Goal: Communication & Community: Answer question/provide support

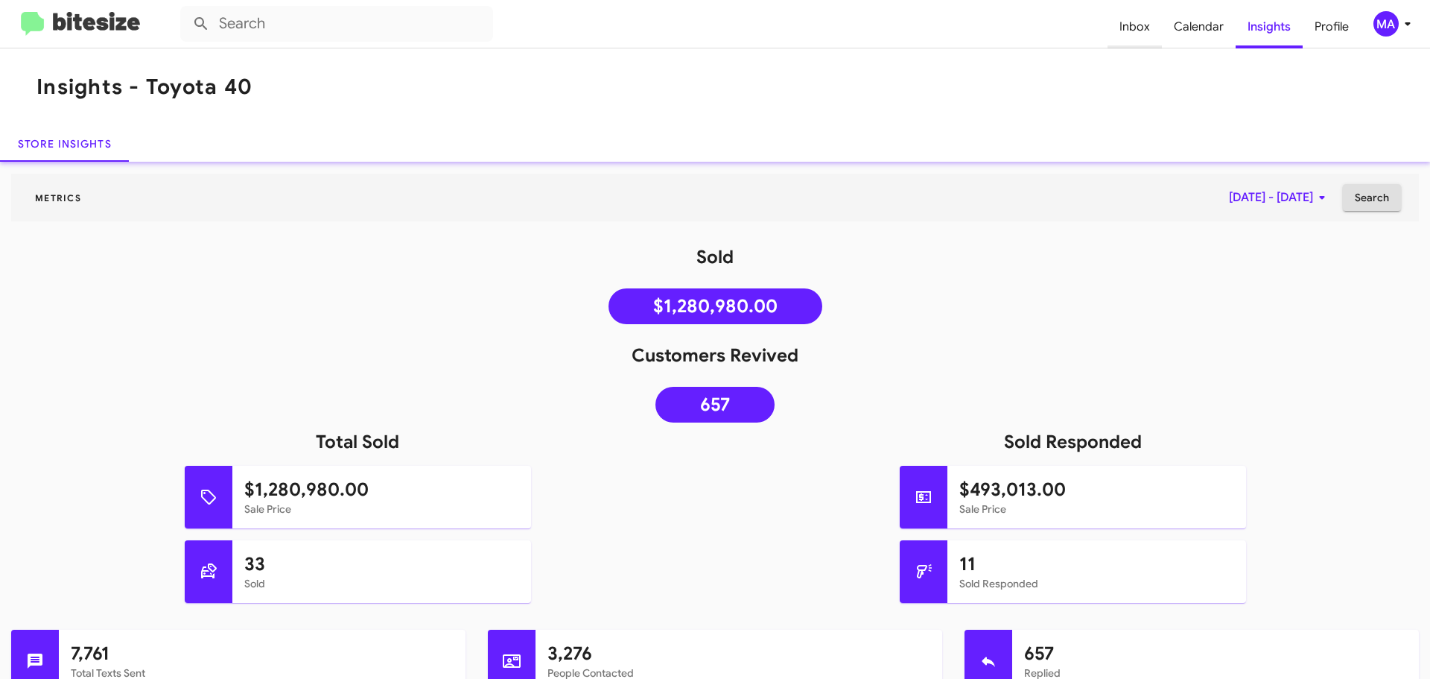
click at [1131, 33] on span "Inbox" at bounding box center [1135, 26] width 54 height 43
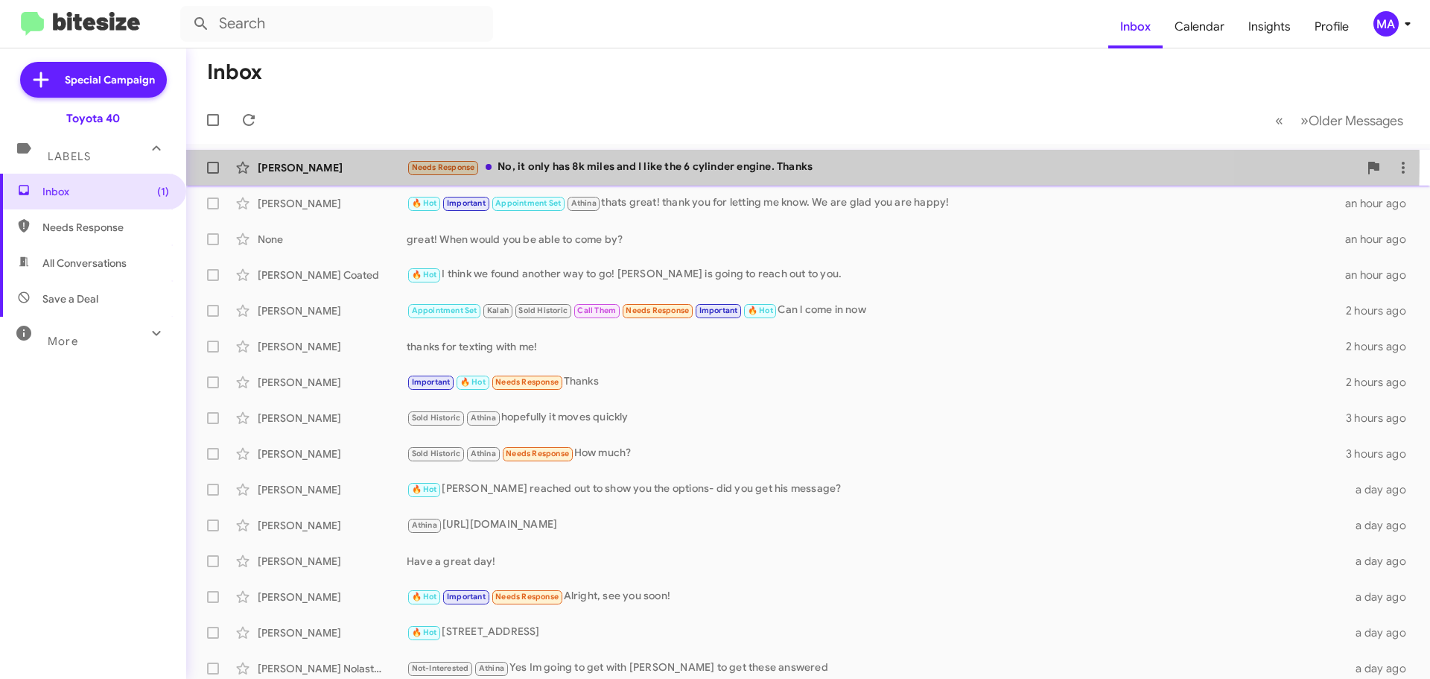
click at [664, 161] on div "Needs Response No, it only has 8k miles and I like the 6 cylinder engine. Thanks" at bounding box center [883, 167] width 952 height 17
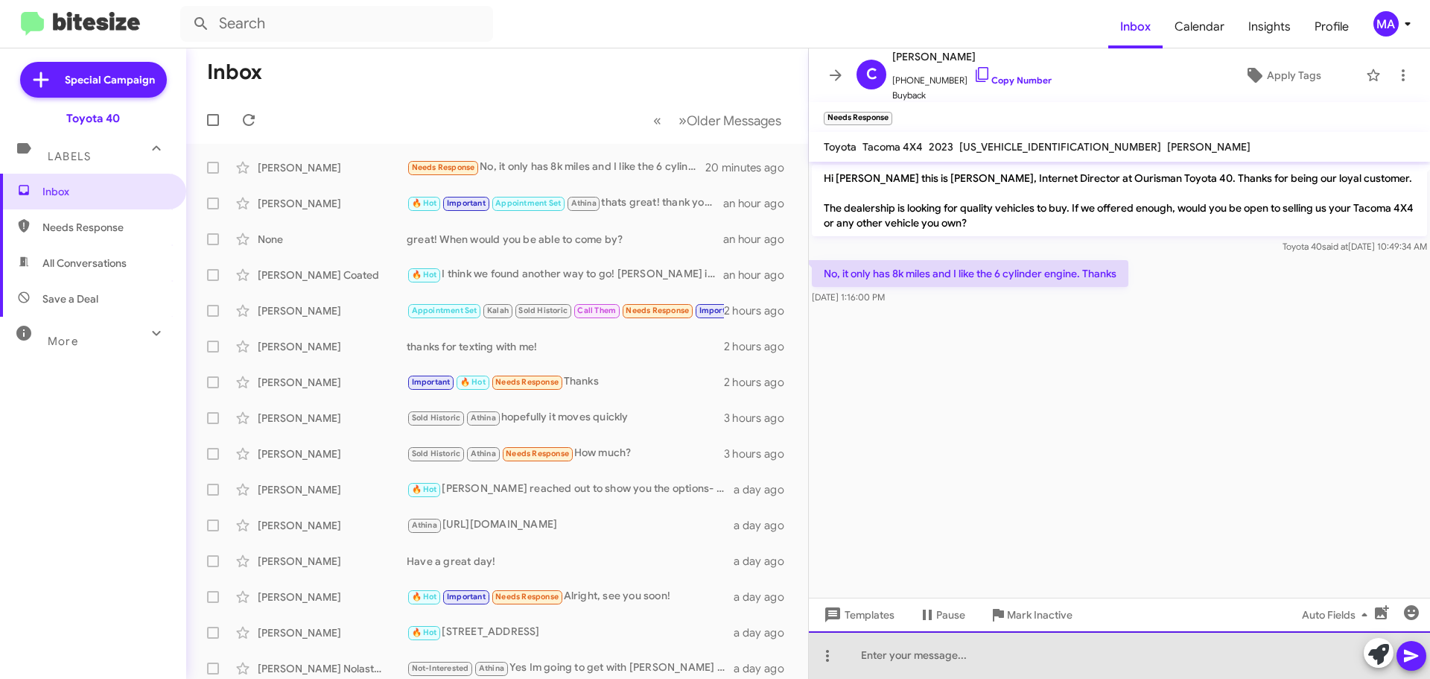
click at [943, 653] on div at bounding box center [1119, 655] width 621 height 48
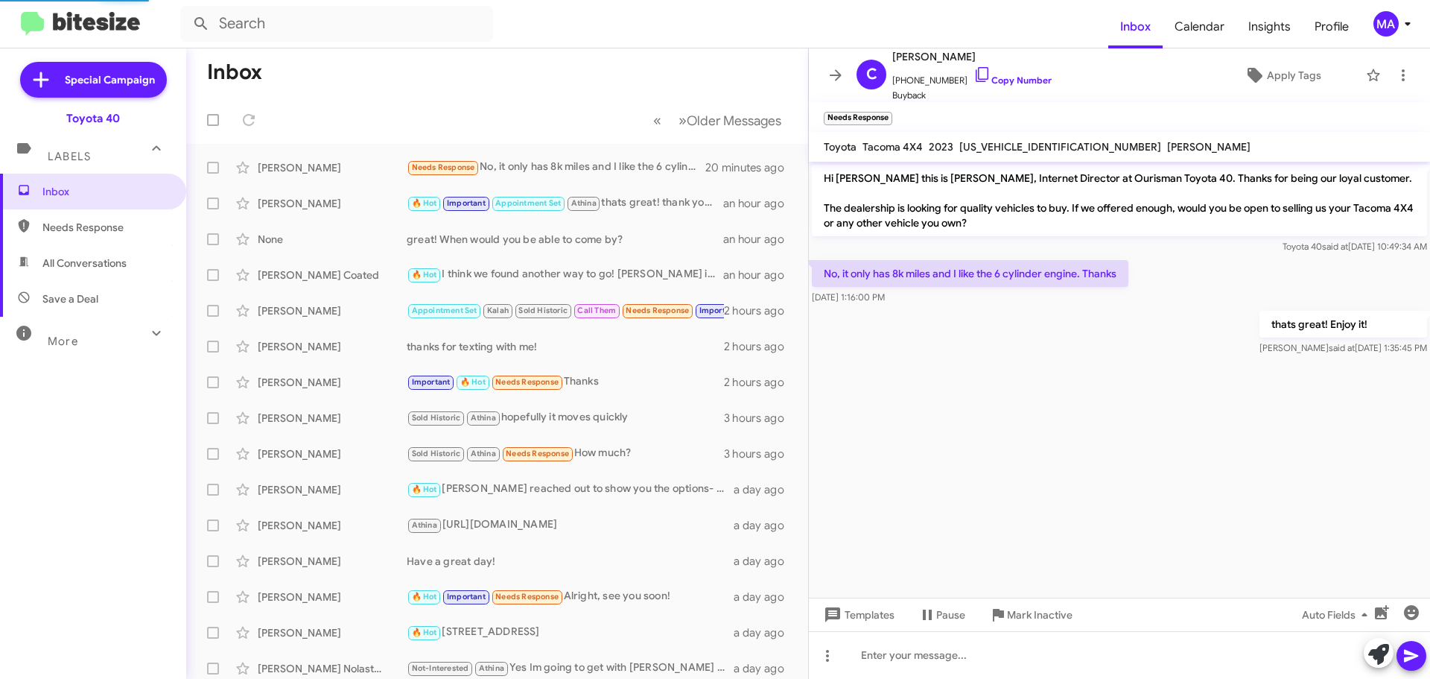
click at [78, 278] on span "All Conversations" at bounding box center [93, 263] width 186 height 36
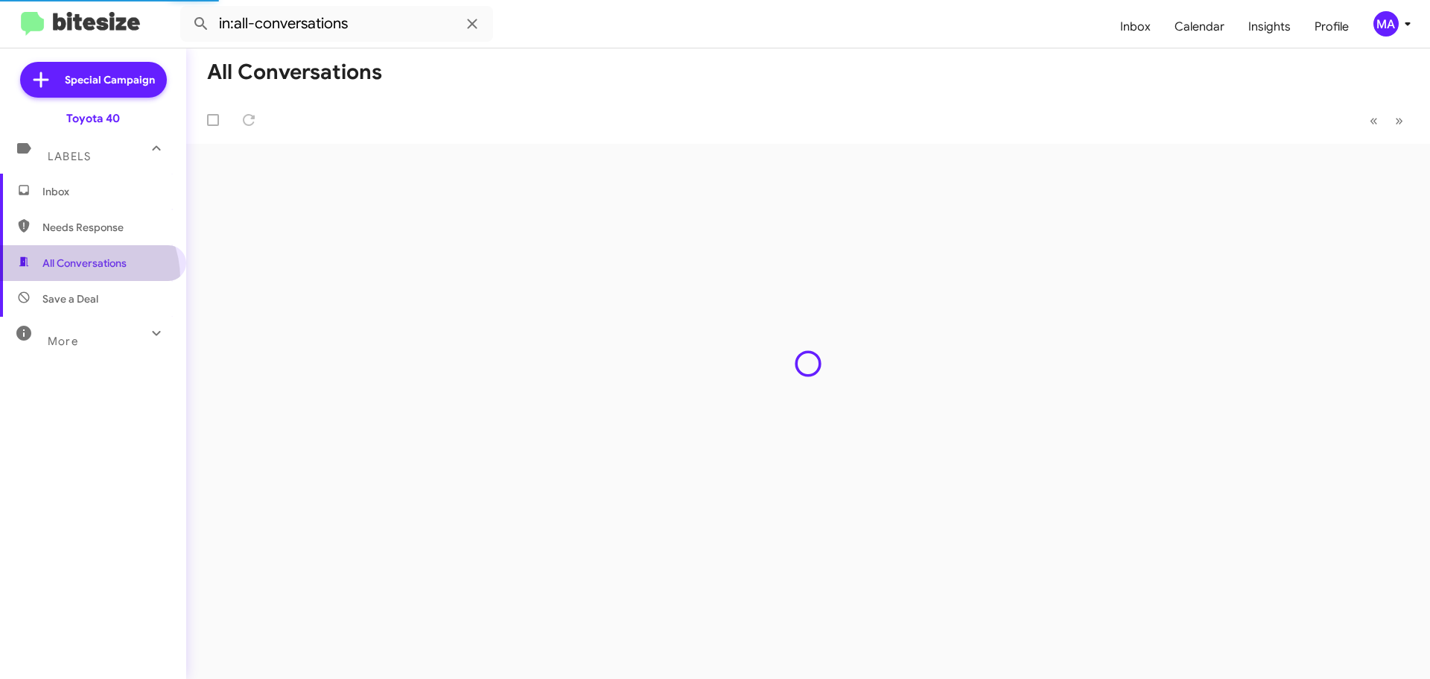
click at [74, 231] on span "Needs Response" at bounding box center [105, 227] width 127 height 15
type input "in:needs-response"
